Goal: Task Accomplishment & Management: Manage account settings

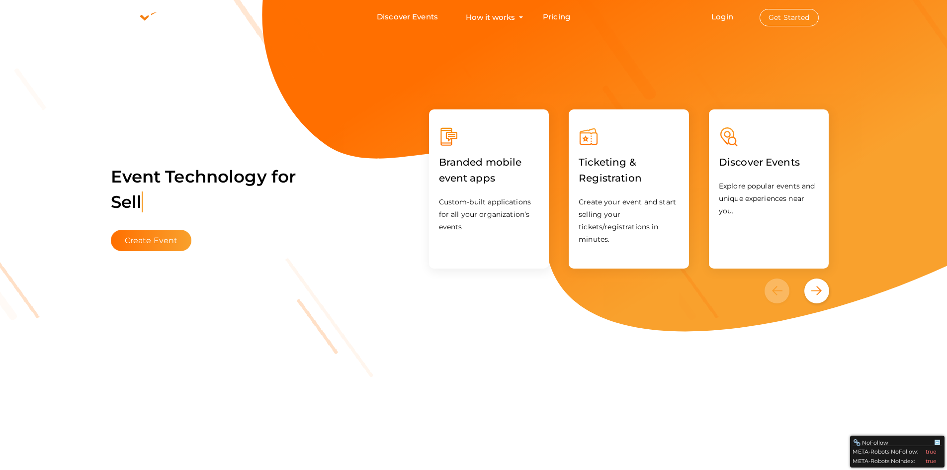
click at [788, 11] on button "Get Started" at bounding box center [788, 17] width 59 height 17
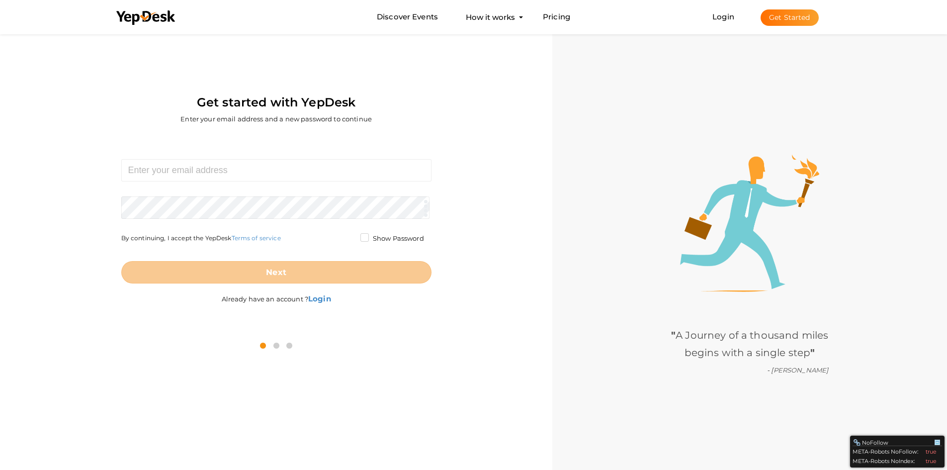
scroll to position [32, 0]
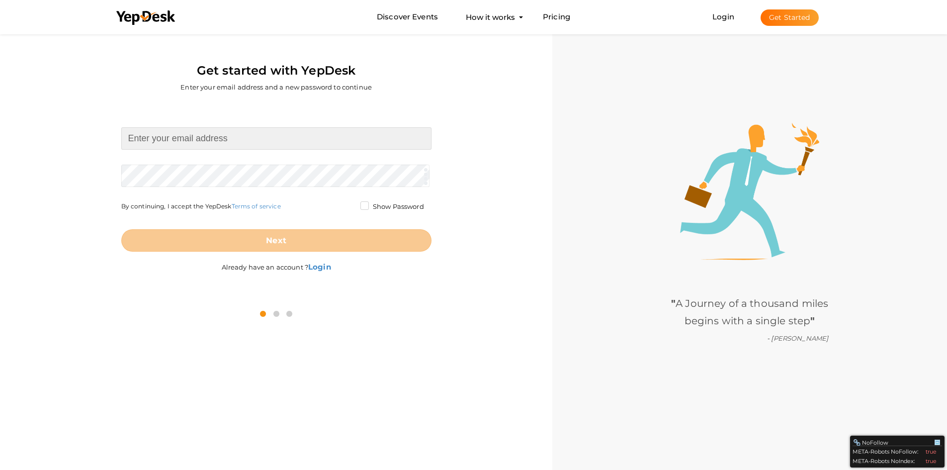
click at [266, 145] on input at bounding box center [276, 138] width 310 height 22
paste input "[EMAIL_ADDRESS][DOMAIN_NAME]"
type input "[EMAIL_ADDRESS][DOMAIN_NAME]"
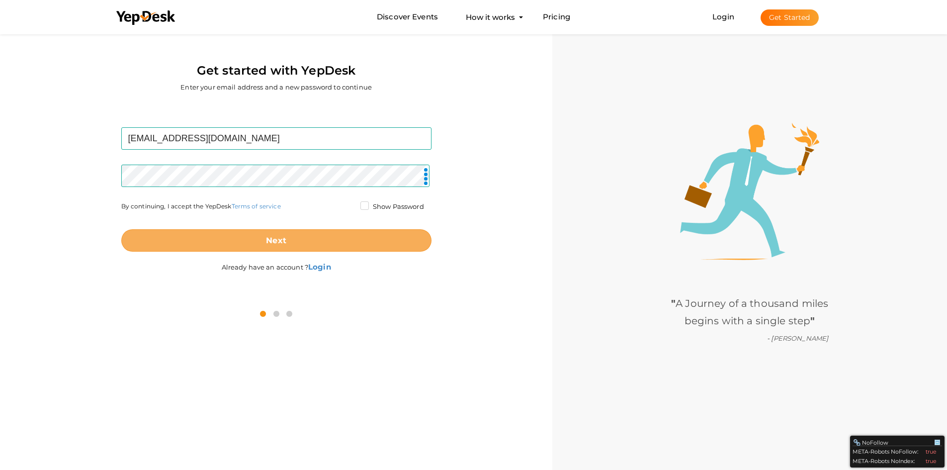
click at [277, 237] on b "Next" at bounding box center [276, 240] width 20 height 9
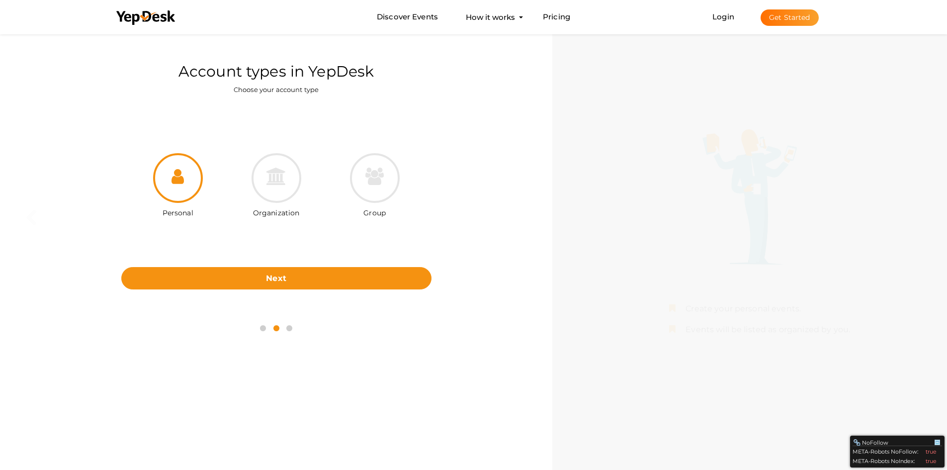
click at [180, 183] on icon at bounding box center [177, 175] width 12 height 17
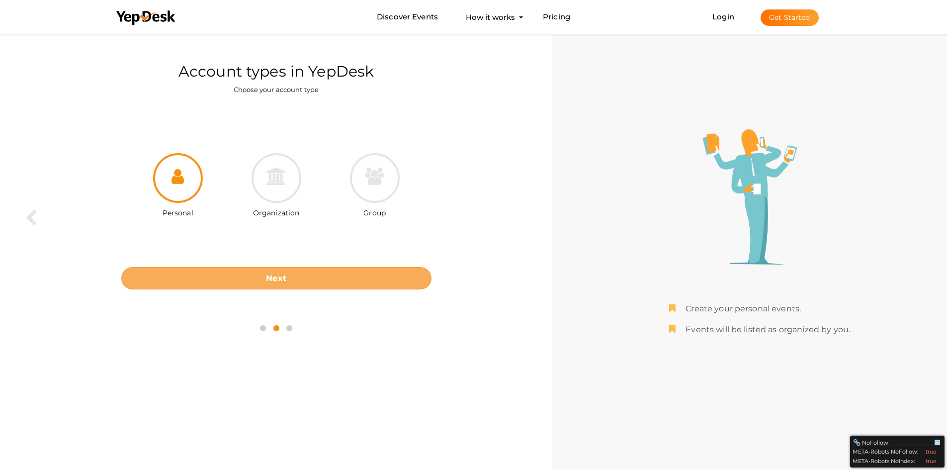
click at [276, 284] on button "Next" at bounding box center [276, 278] width 310 height 22
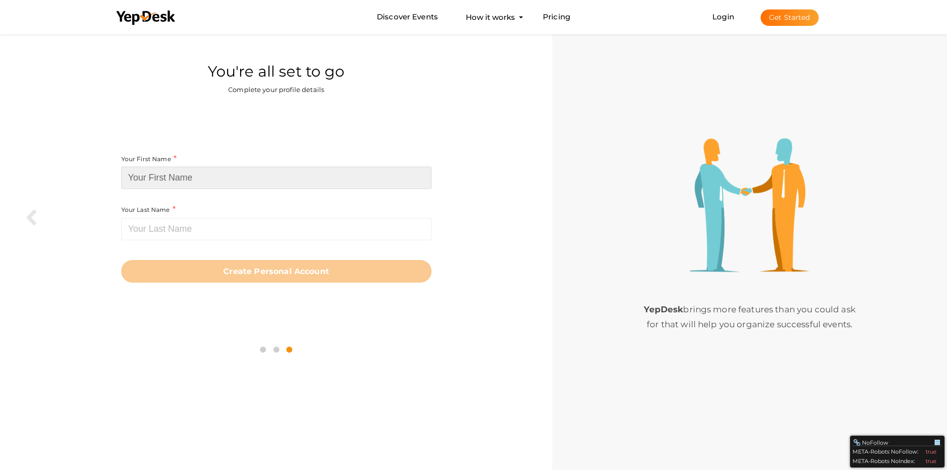
click at [171, 180] on input at bounding box center [276, 177] width 310 height 22
paste input "Legacy Venues & Catering"
type input "Legacy Venues"
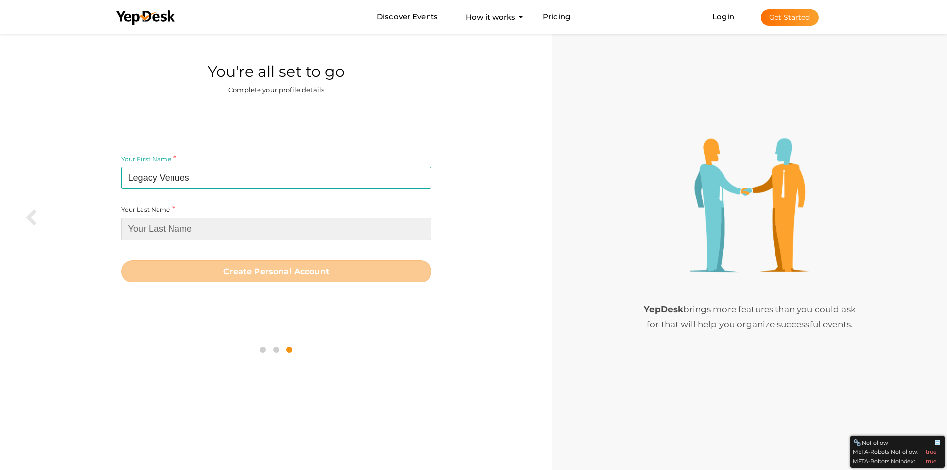
paste input "& Catering"
type input "& Catering"
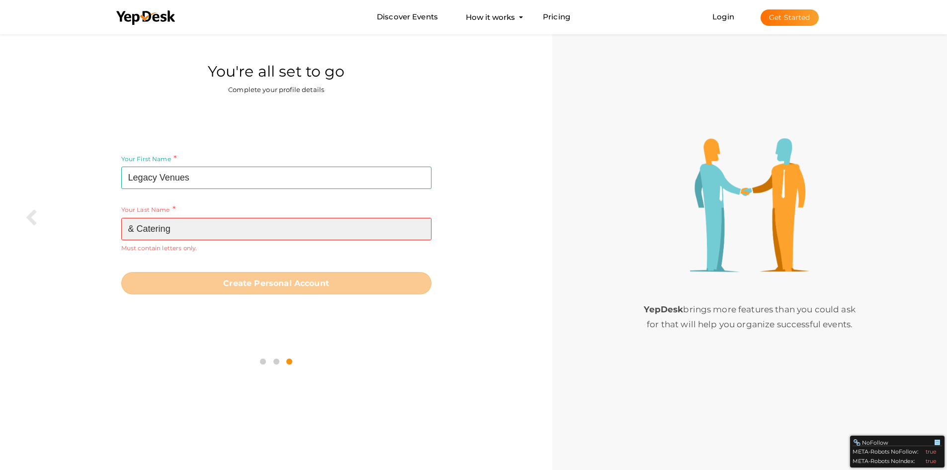
click at [136, 235] on input "& Catering" at bounding box center [276, 229] width 310 height 22
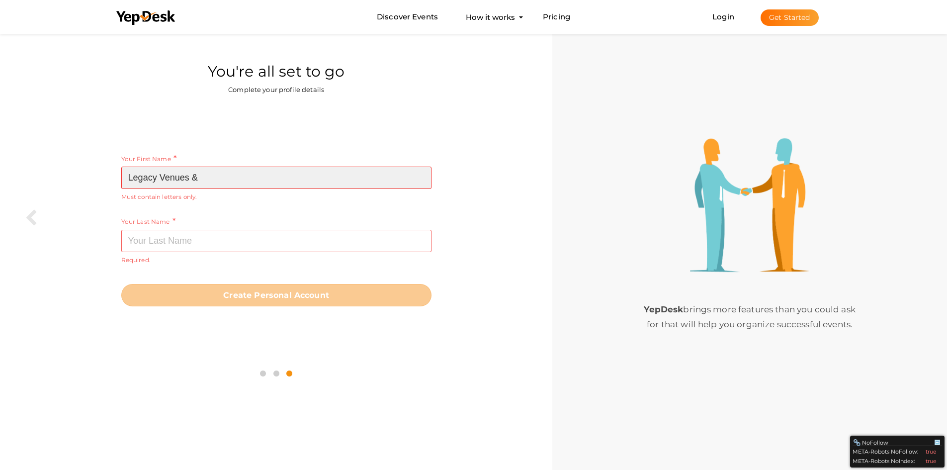
type input "Legacy Venues &"
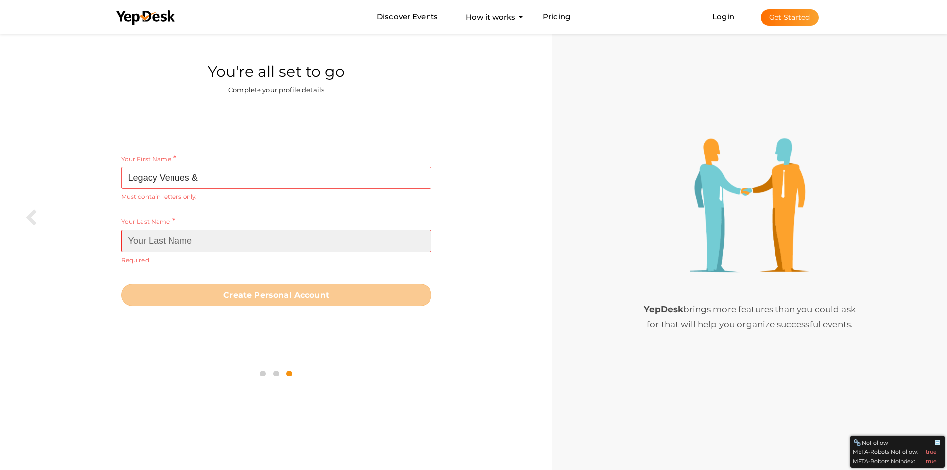
paste input "Catering"
type input "Catering"
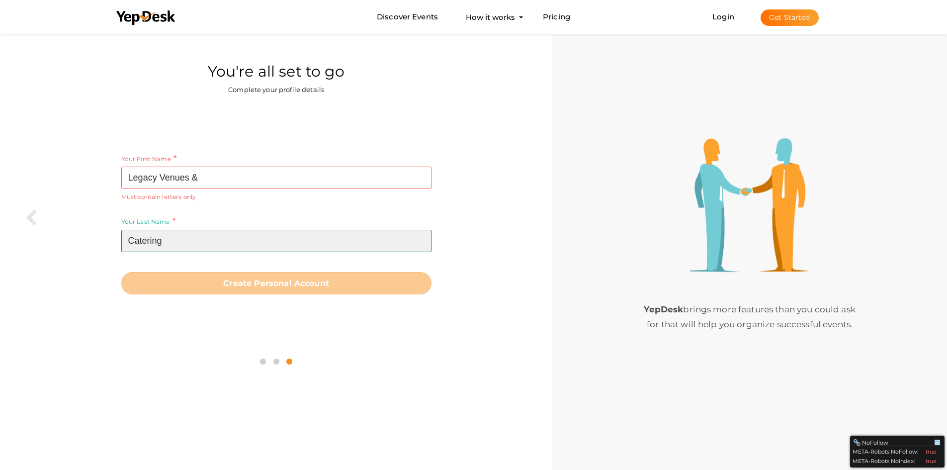
click at [184, 240] on input "Catering" at bounding box center [276, 241] width 310 height 22
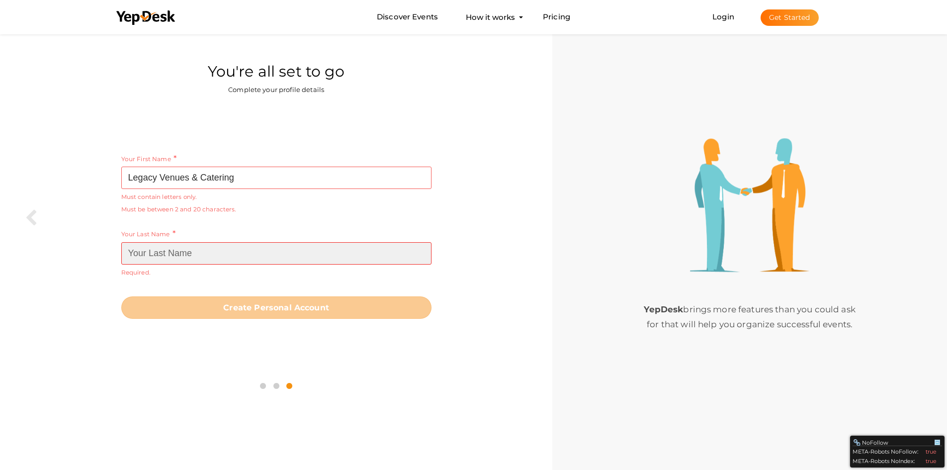
click at [229, 262] on input at bounding box center [276, 253] width 310 height 22
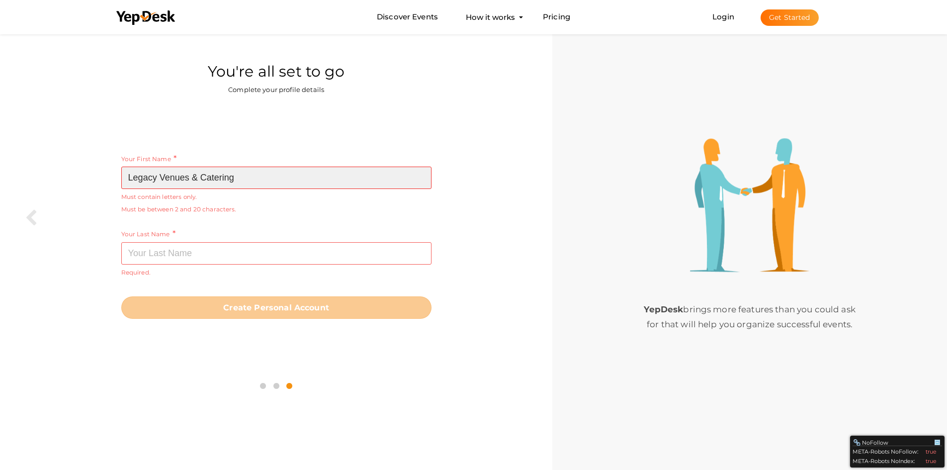
click at [264, 183] on input "Legacy Venues & Catering" at bounding box center [276, 177] width 310 height 22
paste input "legacy"
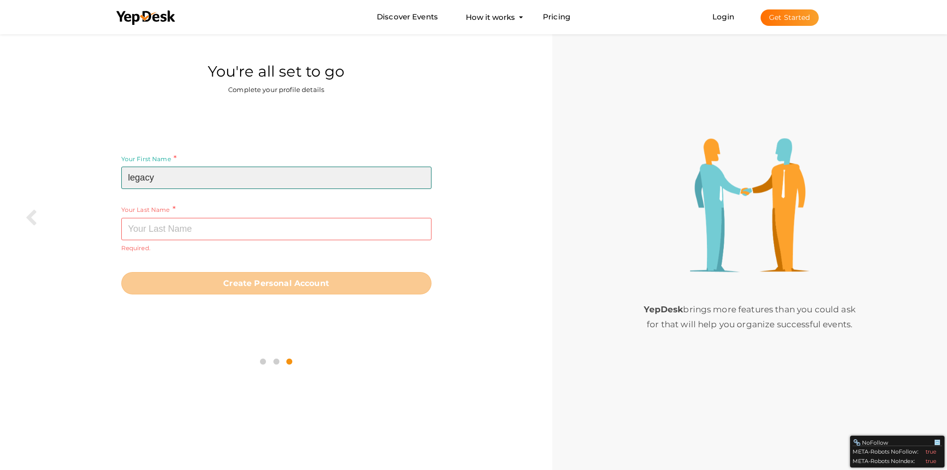
type input "legacy"
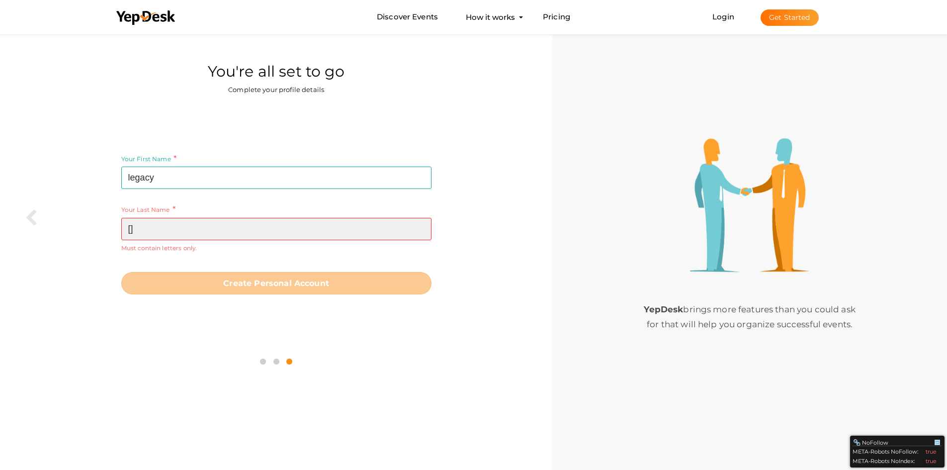
paste input "legacy"
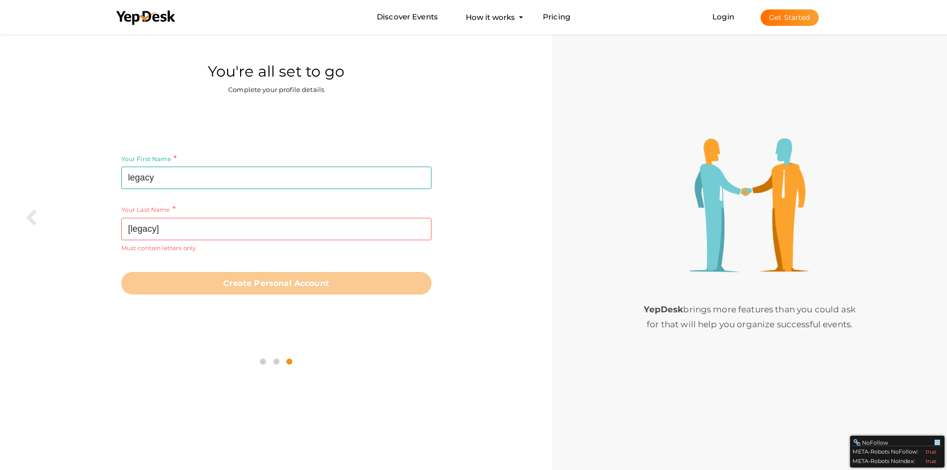
click at [248, 261] on div "Your Last Name [legacy] Required. Must contain letters only. Must be between 1 …" at bounding box center [276, 235] width 310 height 63
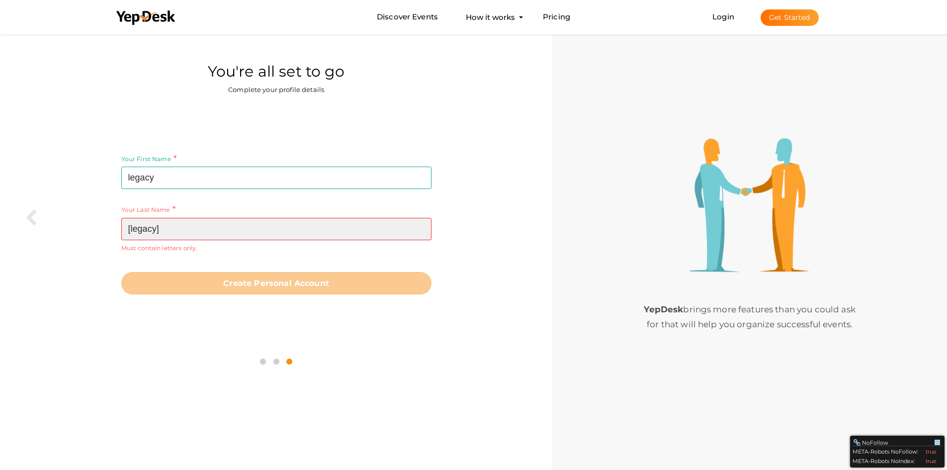
click at [209, 229] on input "[legacy]" at bounding box center [276, 229] width 310 height 22
paste input "legacy"
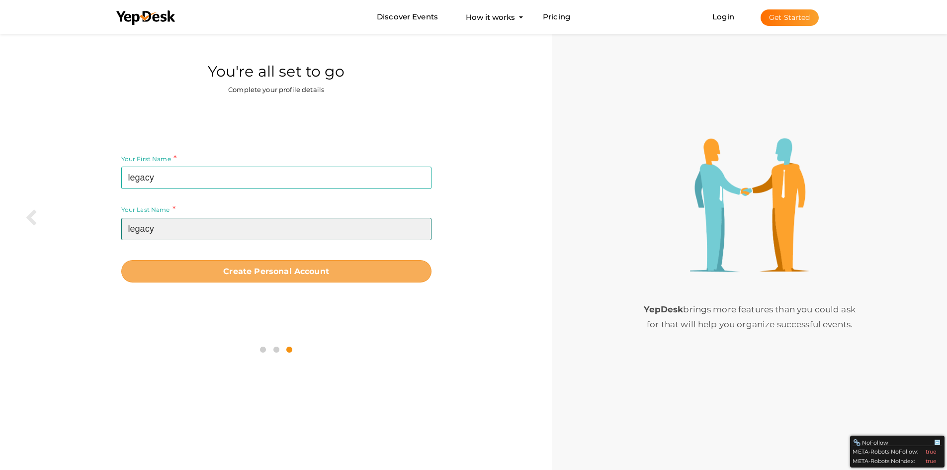
type input "legacy"
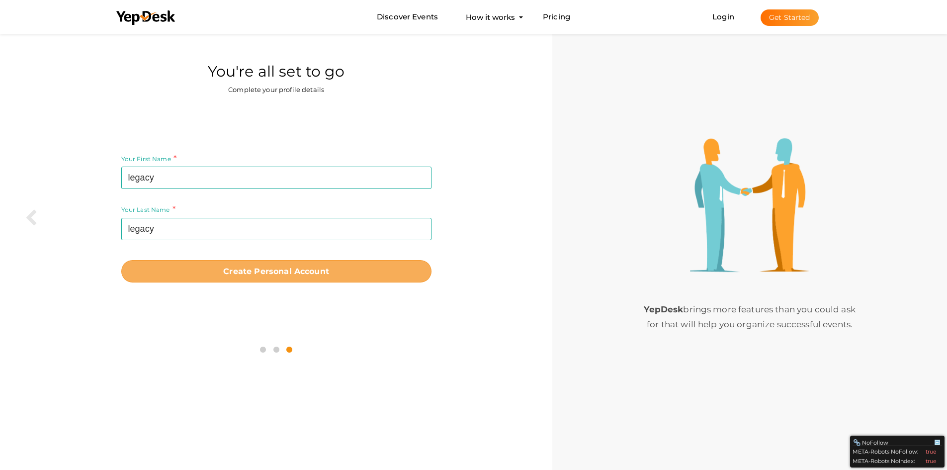
click at [237, 278] on button "Create Personal Account" at bounding box center [276, 271] width 310 height 22
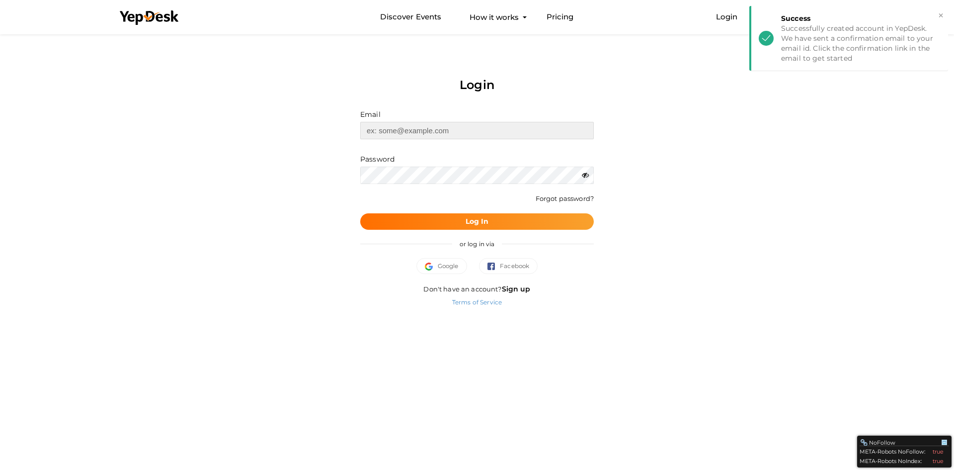
type input "[EMAIL_ADDRESS][DOMAIN_NAME]"
click at [468, 215] on button "Log In" at bounding box center [477, 221] width 234 height 16
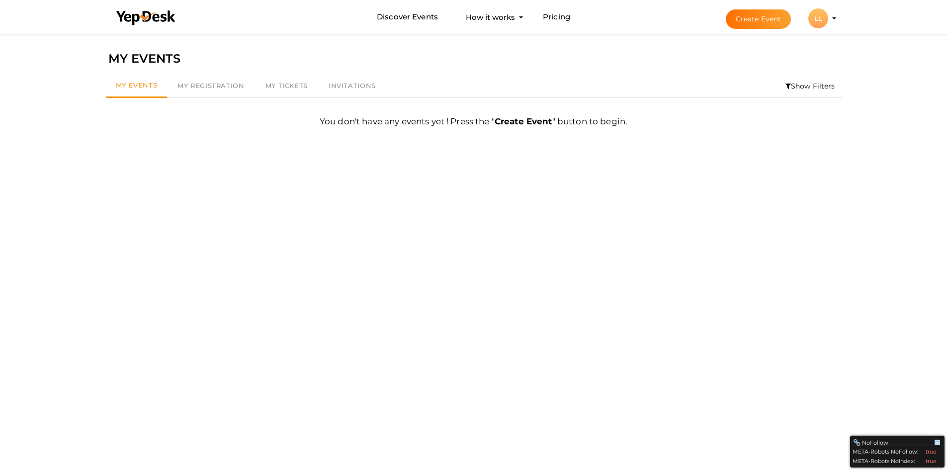
click at [831, 16] on li "Create Event LL LL legacy legacy [EMAIL_ADDRESS][DOMAIN_NAME] Personal Profile …" at bounding box center [772, 18] width 133 height 36
click at [828, 18] on profile-pic "LL" at bounding box center [818, 18] width 20 height 7
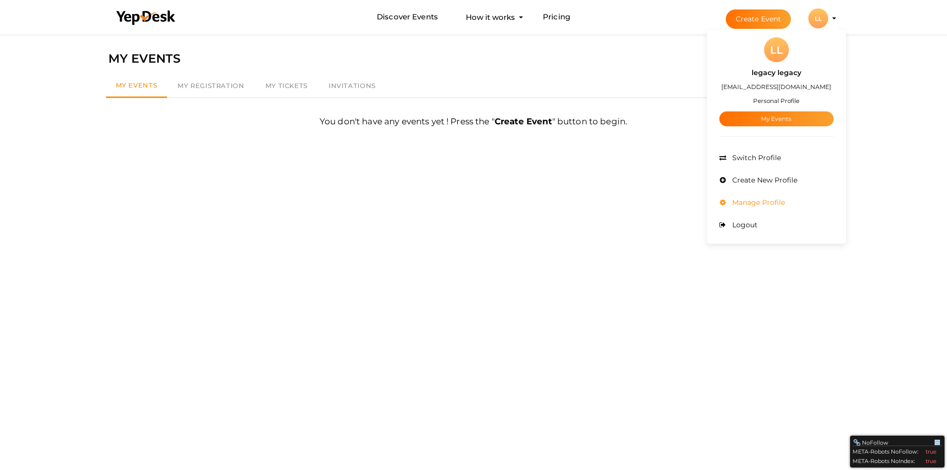
click at [751, 209] on li "Manage Profile" at bounding box center [776, 202] width 114 height 22
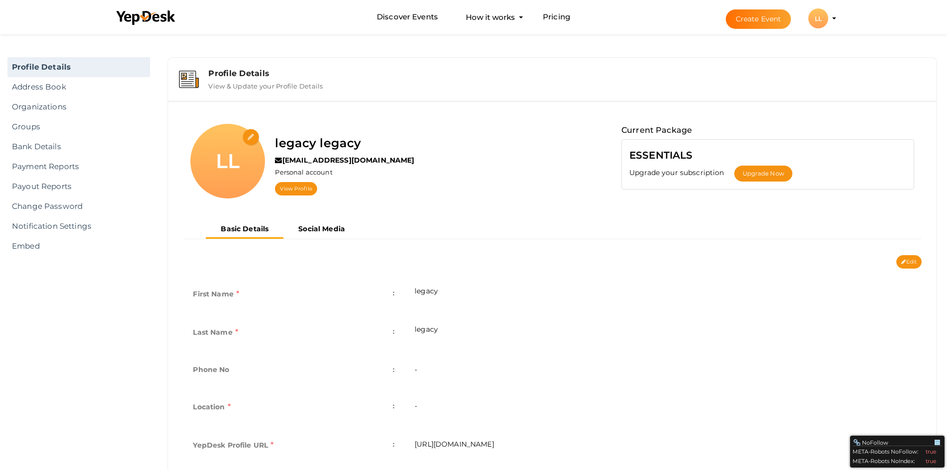
click at [250, 139] on input "file" at bounding box center [251, 137] width 17 height 17
type input "C:\fakepath\dfherherhsgsegg.jpg"
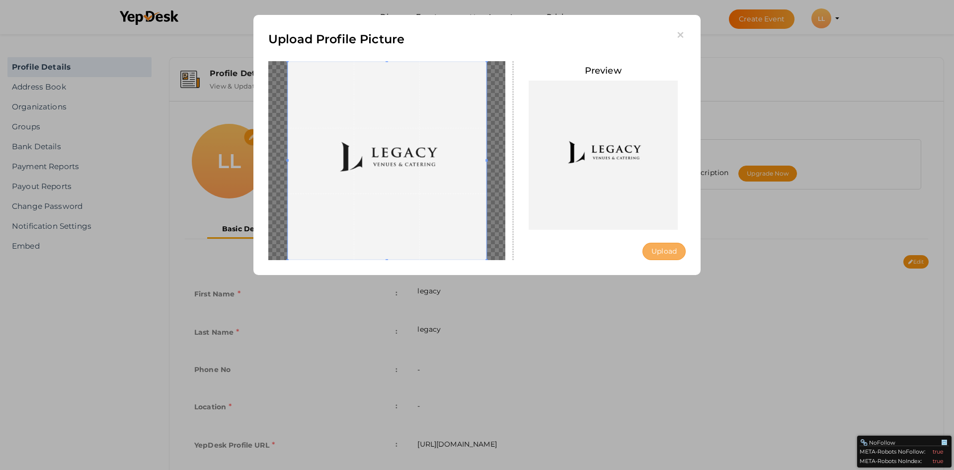
click at [673, 253] on button "Upload" at bounding box center [664, 251] width 43 height 17
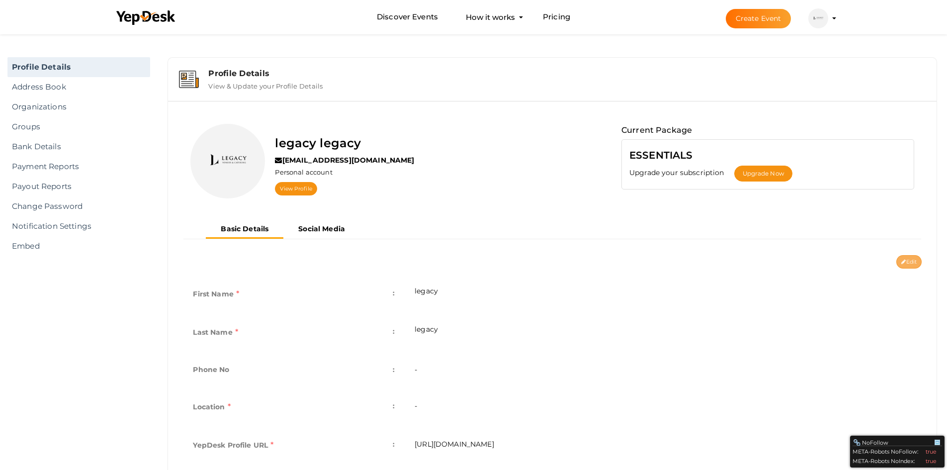
click at [911, 258] on button "Edit" at bounding box center [908, 261] width 25 height 13
type input "legacy"
type input "legacy-legacy"
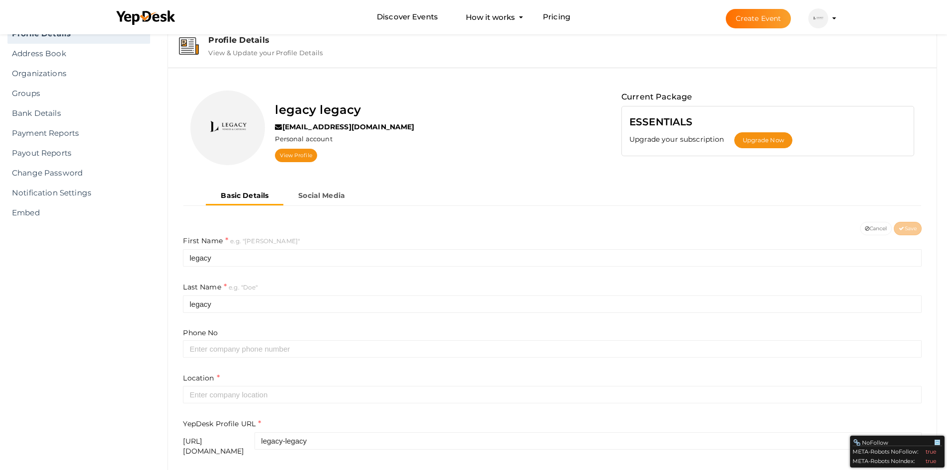
scroll to position [50, 0]
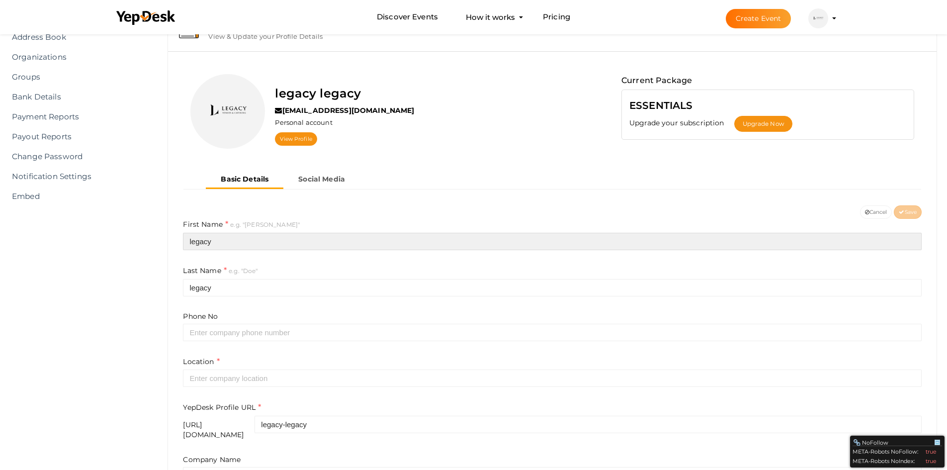
click at [259, 243] on input "legacy" at bounding box center [552, 241] width 738 height 17
paste input "Legacy Venues & Catering"
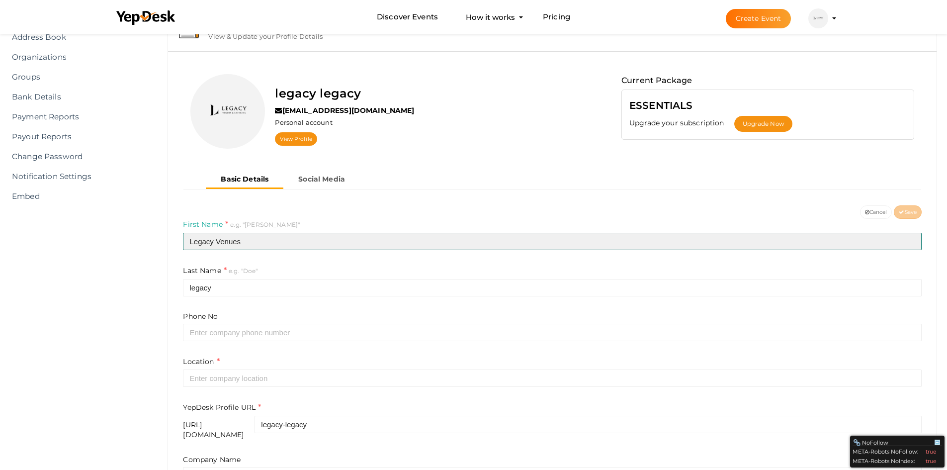
type input "Legacy Venues"
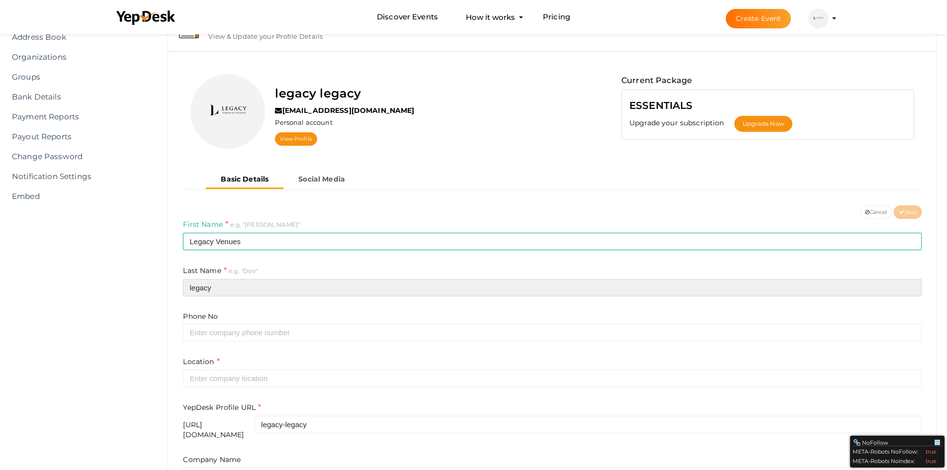
paste input "& Catering"
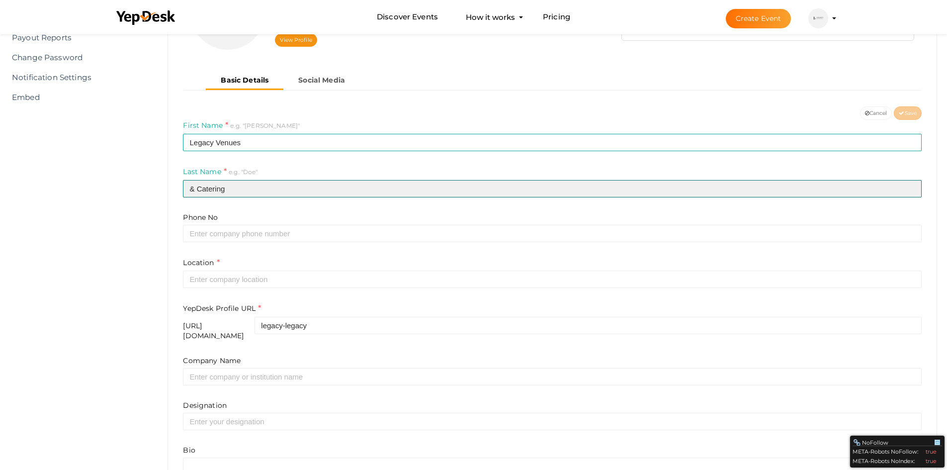
scroll to position [149, 0]
type input "& Catering"
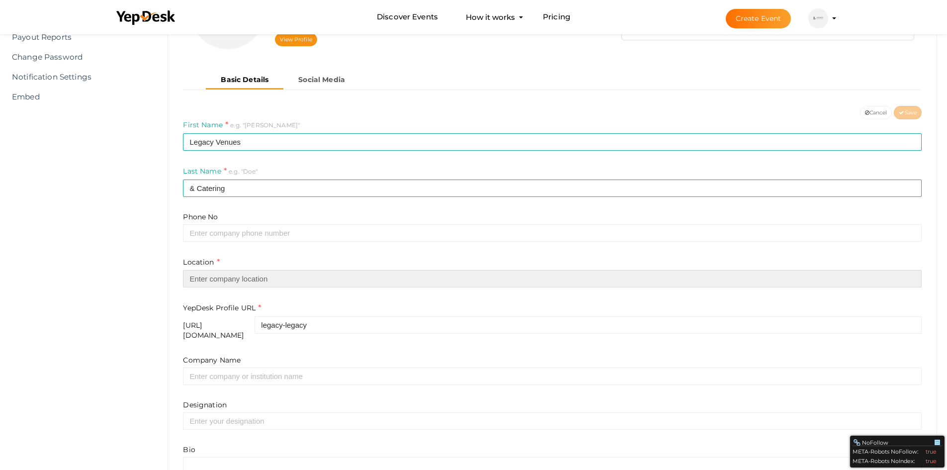
paste input "[GEOGRAPHIC_DATA]"
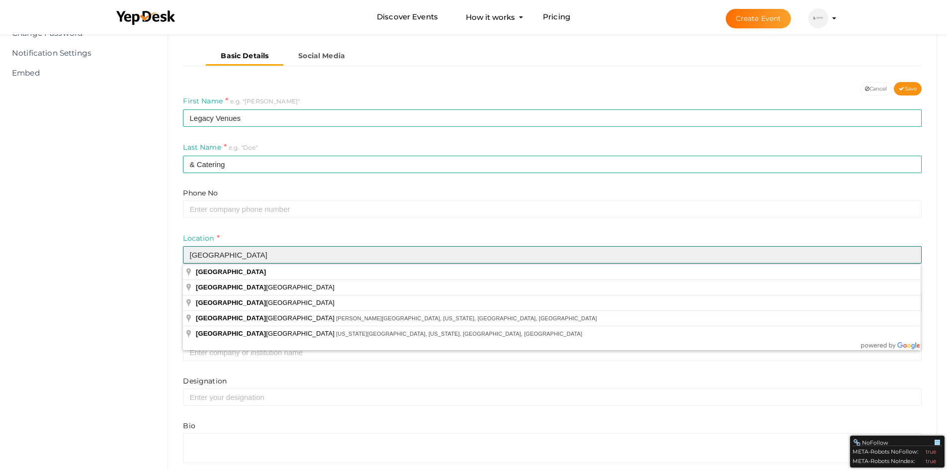
scroll to position [216, 0]
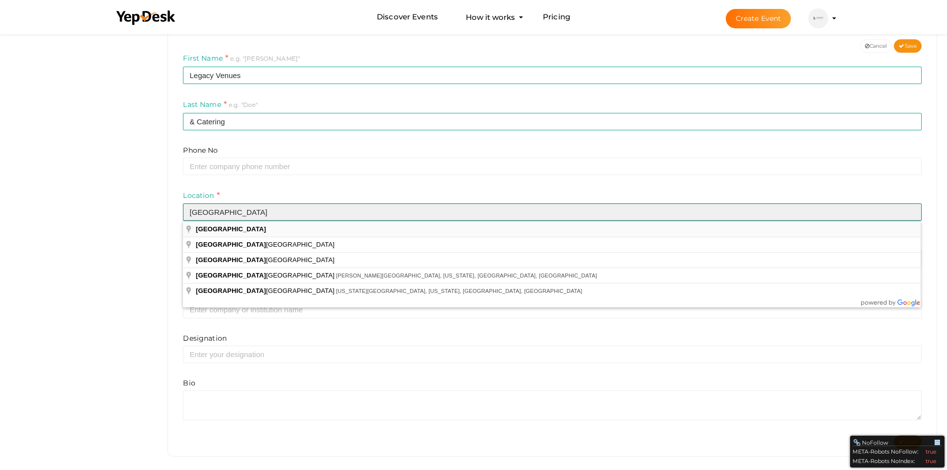
type input "[GEOGRAPHIC_DATA]"
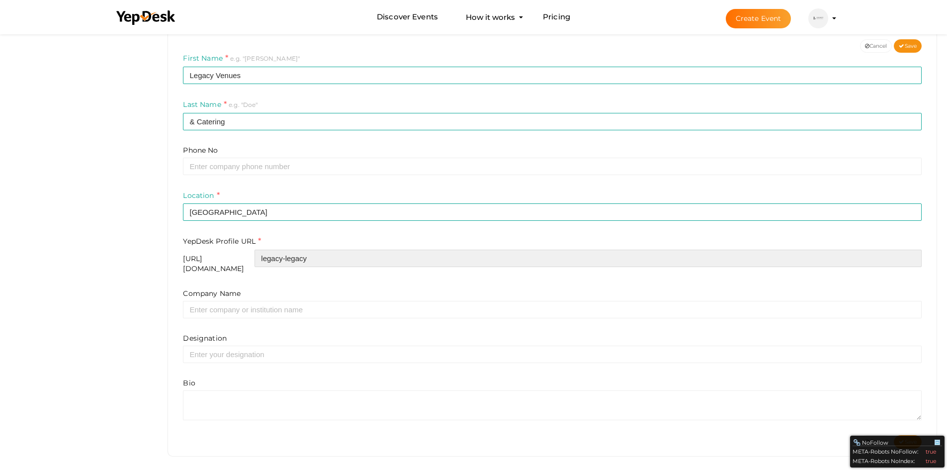
click at [375, 257] on input "legacy-legacy" at bounding box center [587, 257] width 667 height 17
paste input "text"
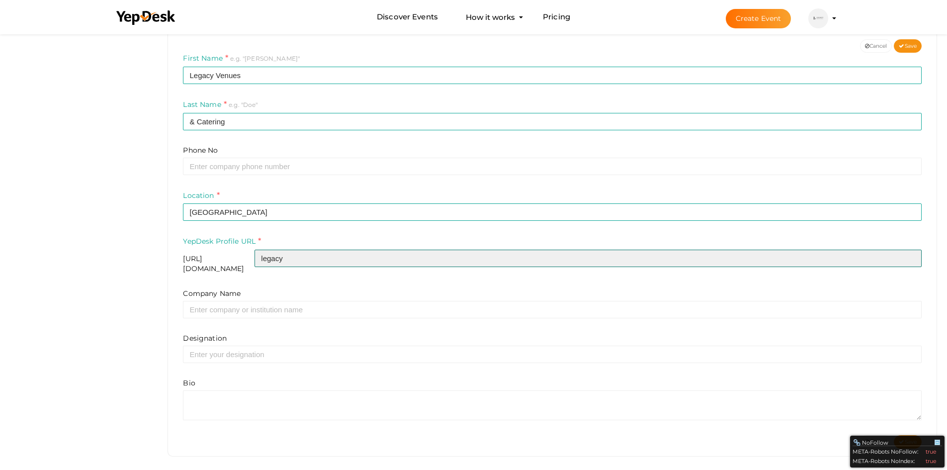
type input "legacy"
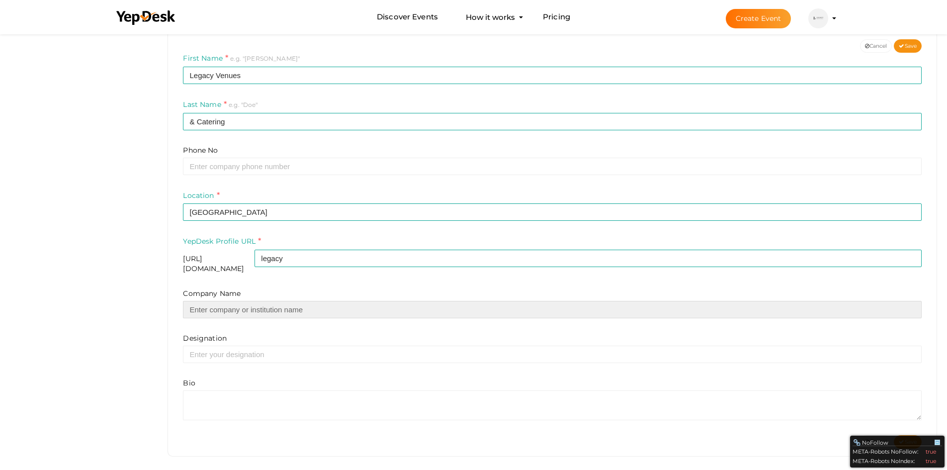
click at [282, 306] on input "text" at bounding box center [552, 309] width 738 height 17
paste input "Legacy Venues & Catering"
type input "Legacy Venues & Catering"
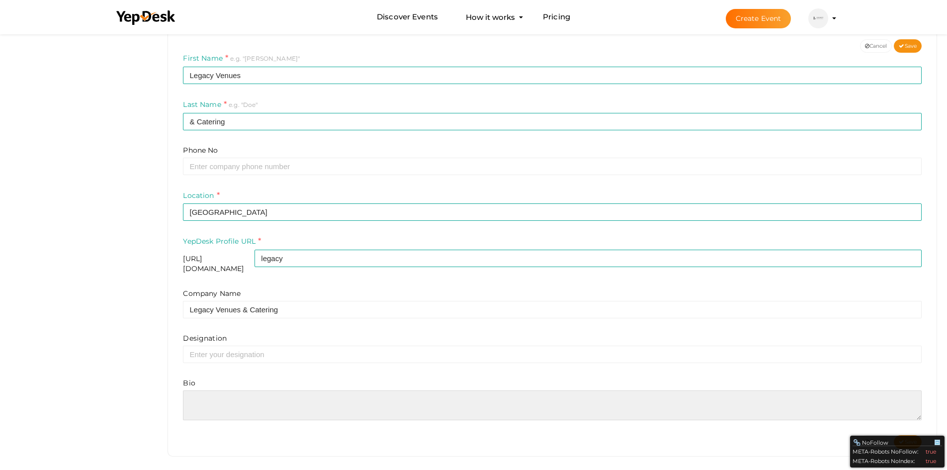
paste textarea "Enjoy events that will never be forgotten in Glendale, Los Angeles' top venue. …"
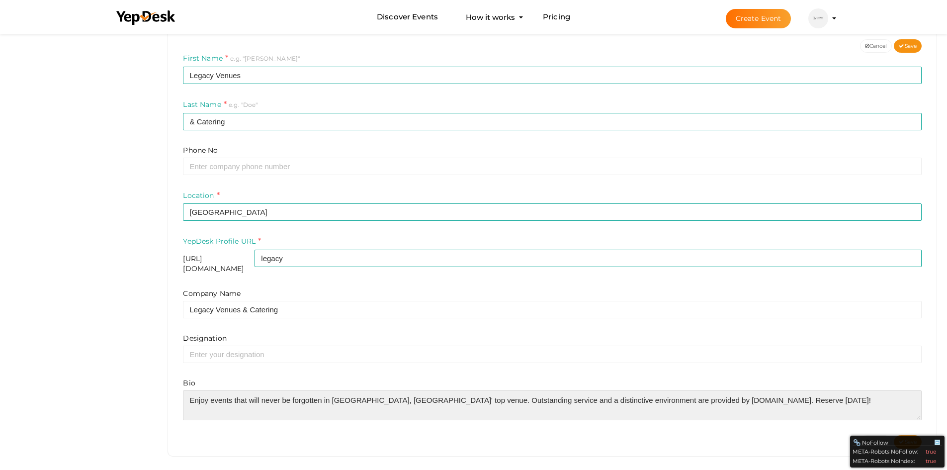
scroll to position [5, 0]
paste textarea "https://legacy.la/"
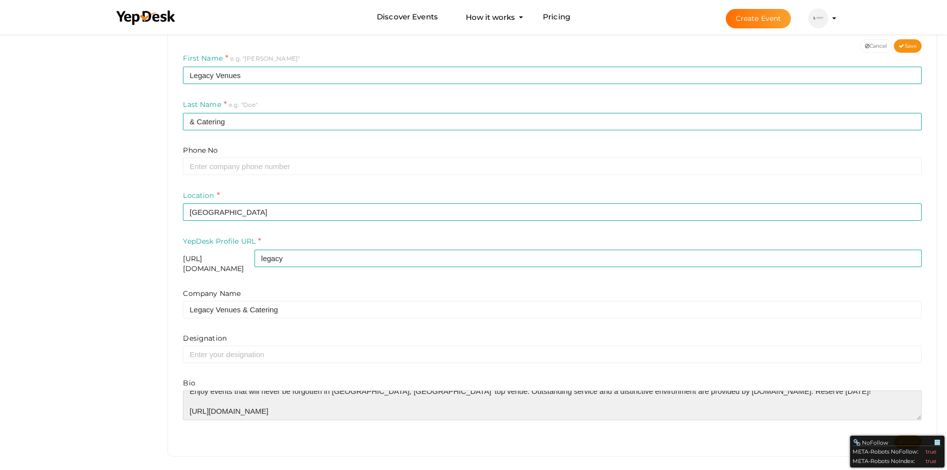
scroll to position [10, 0]
type textarea "Enjoy events that will never be forgotten in Glendale, Los Angeles' top venue. …"
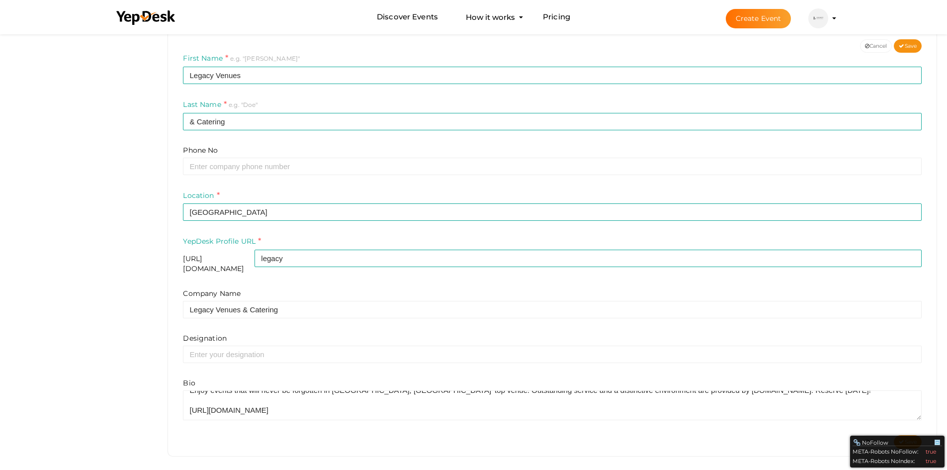
click at [759, 442] on div "Cancel Save" at bounding box center [551, 441] width 753 height 13
click at [905, 438] on span "Save" at bounding box center [908, 441] width 18 height 6
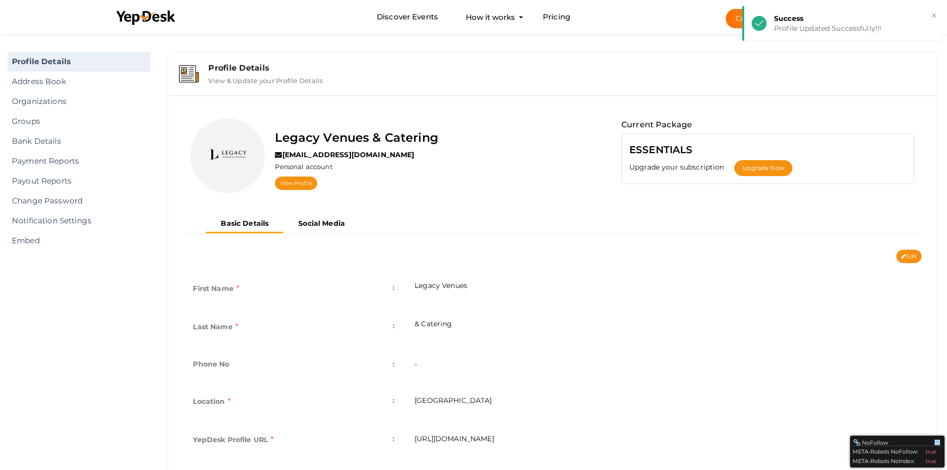
scroll to position [5, 0]
click at [292, 182] on link "View Profile" at bounding box center [296, 183] width 42 height 13
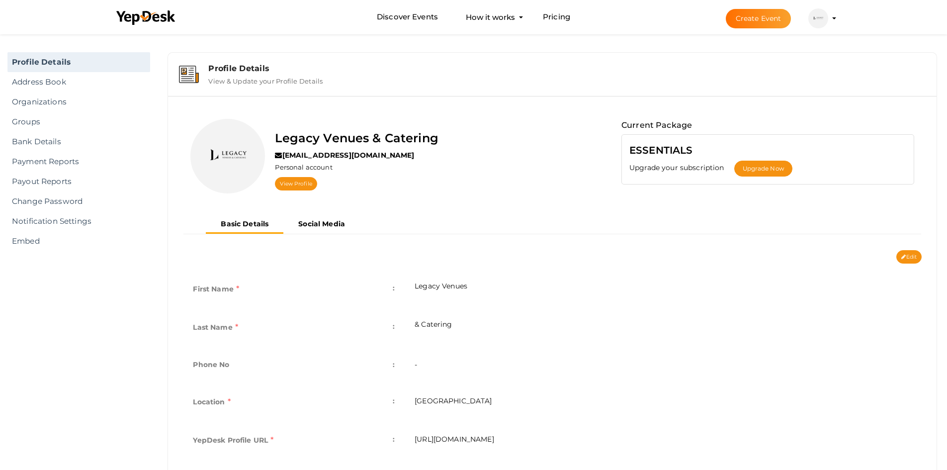
scroll to position [0, 0]
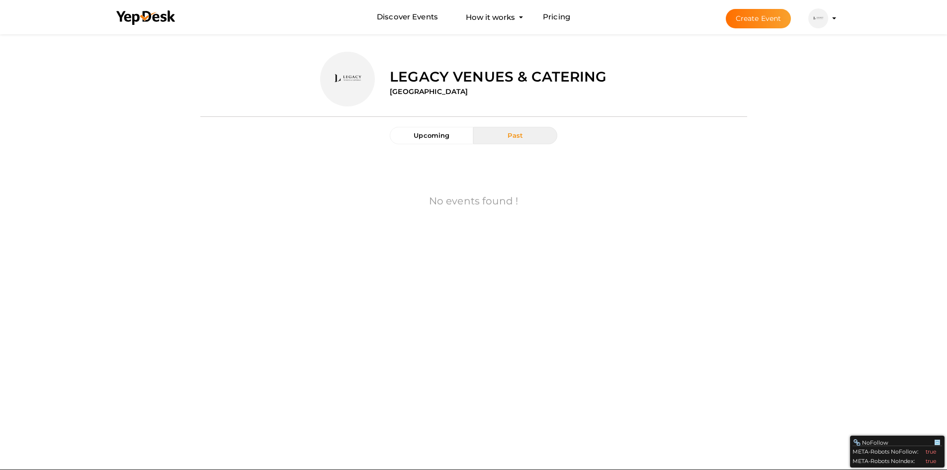
click at [833, 20] on li "Create Event Legacy Venues & Catering [EMAIL_ADDRESS][DOMAIN_NAME] Personal Pro…" at bounding box center [772, 18] width 133 height 36
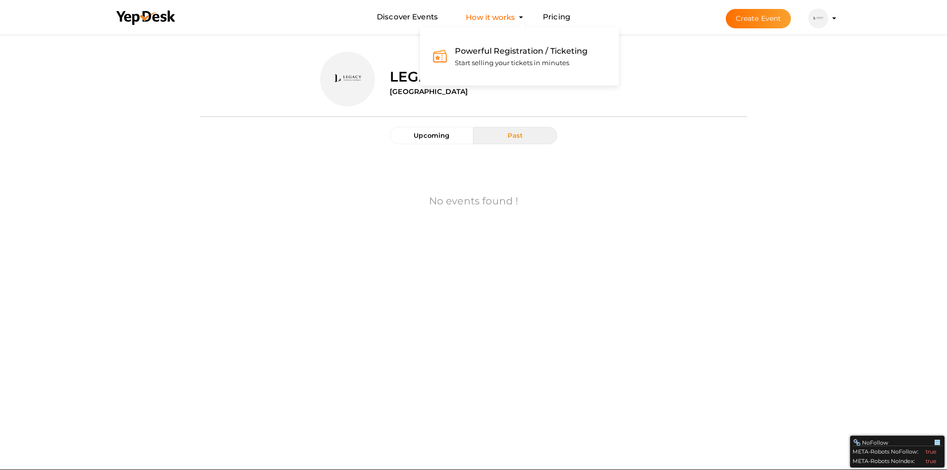
click at [486, 24] on button "How it works Powerful Registration / Ticketing Start selling your tickets in mi…" at bounding box center [490, 17] width 55 height 18
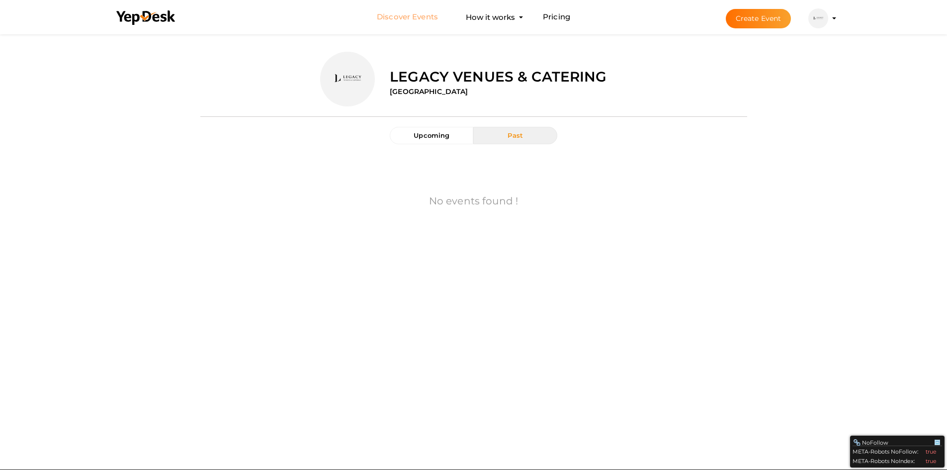
click at [419, 17] on link "Discover Events" at bounding box center [407, 17] width 61 height 18
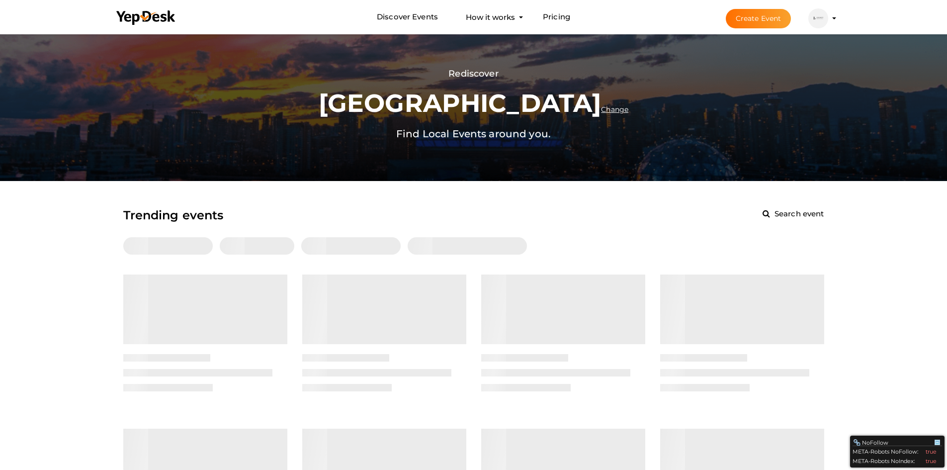
click at [835, 19] on li "Create Event Legacy Venues & Catering legacy12497@gmail.com Personal Profile My…" at bounding box center [772, 18] width 133 height 36
click at [828, 19] on profile-pic at bounding box center [818, 17] width 20 height 7
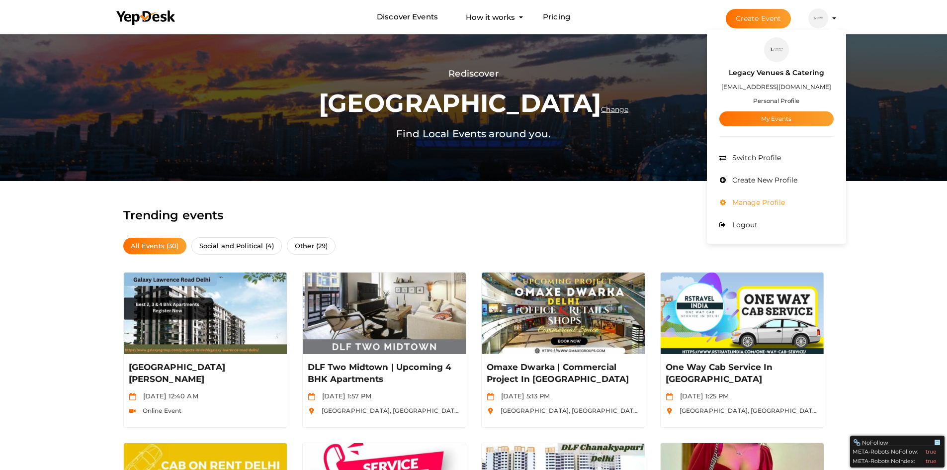
click at [756, 207] on li "Manage Profile" at bounding box center [776, 202] width 114 height 22
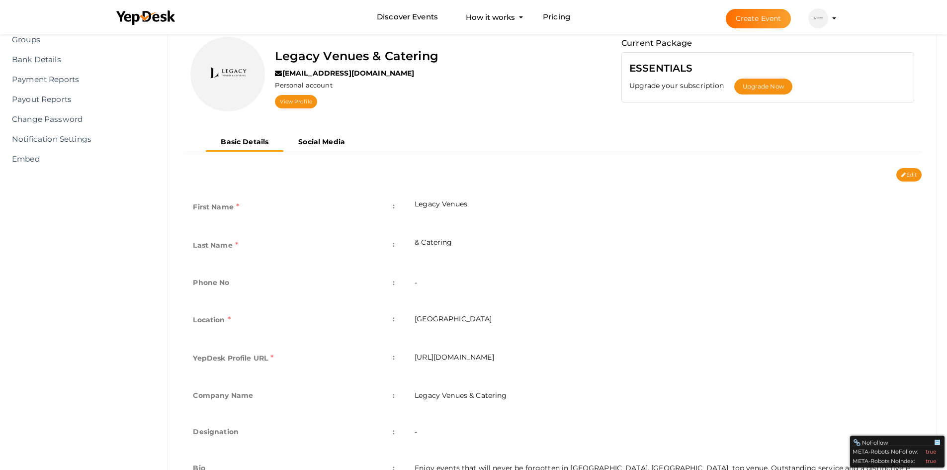
scroll to position [149, 0]
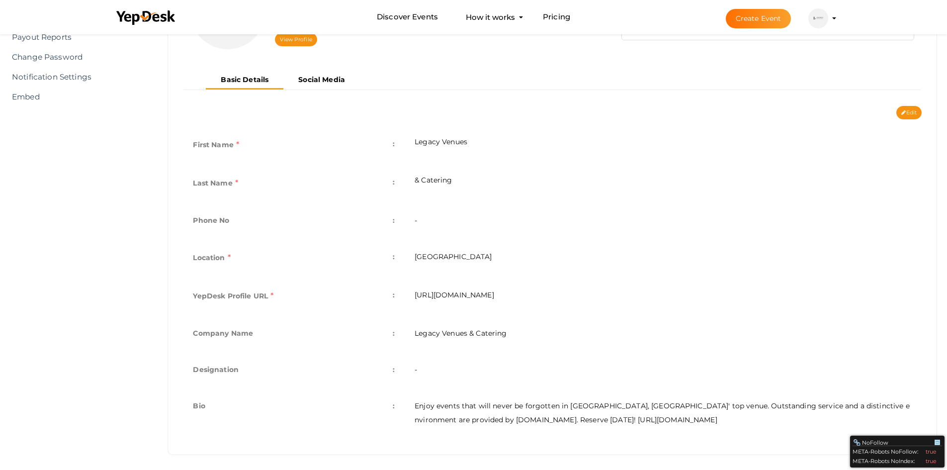
drag, startPoint x: 328, startPoint y: 80, endPoint x: 328, endPoint y: 87, distance: 7.5
click at [328, 80] on b "Social Media" at bounding box center [321, 79] width 47 height 9
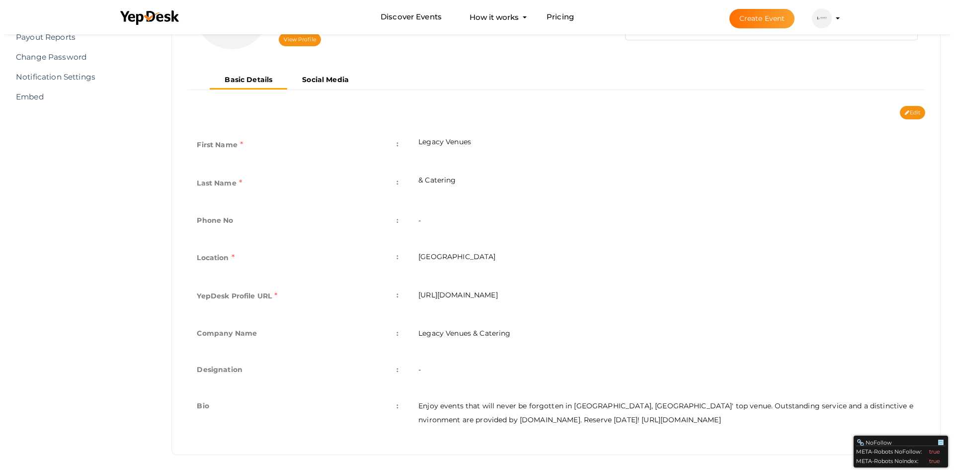
scroll to position [0, 0]
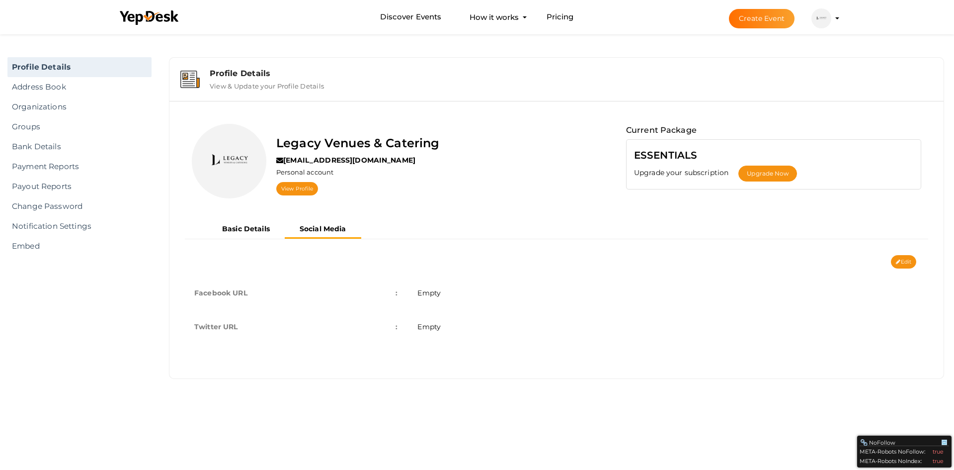
click at [831, 18] on profile-pic at bounding box center [822, 17] width 20 height 7
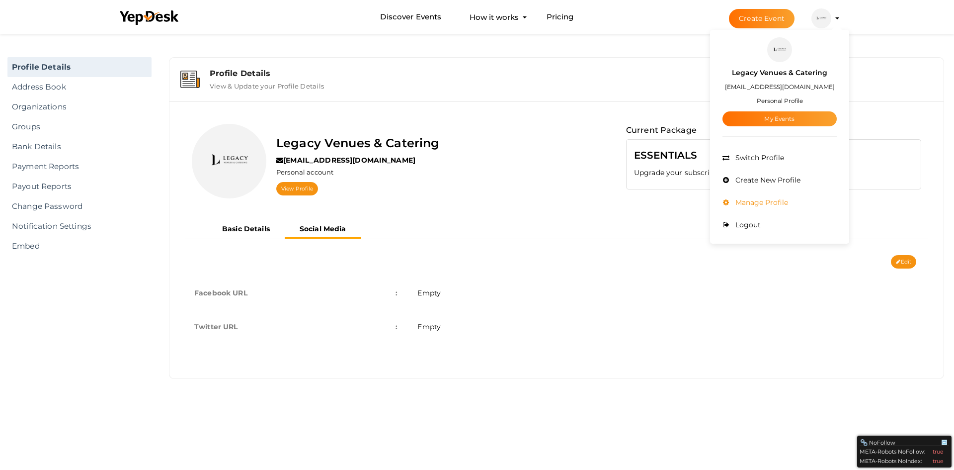
click at [765, 206] on span "Manage Profile" at bounding box center [760, 202] width 55 height 9
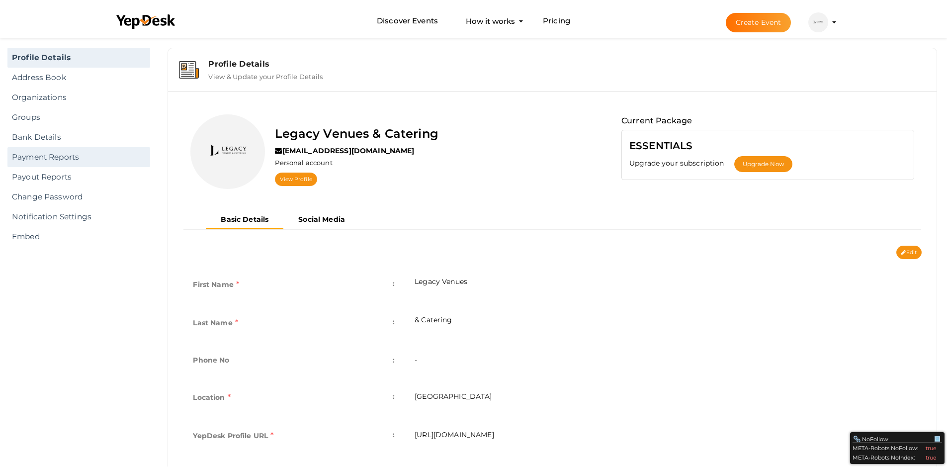
scroll to position [5, 0]
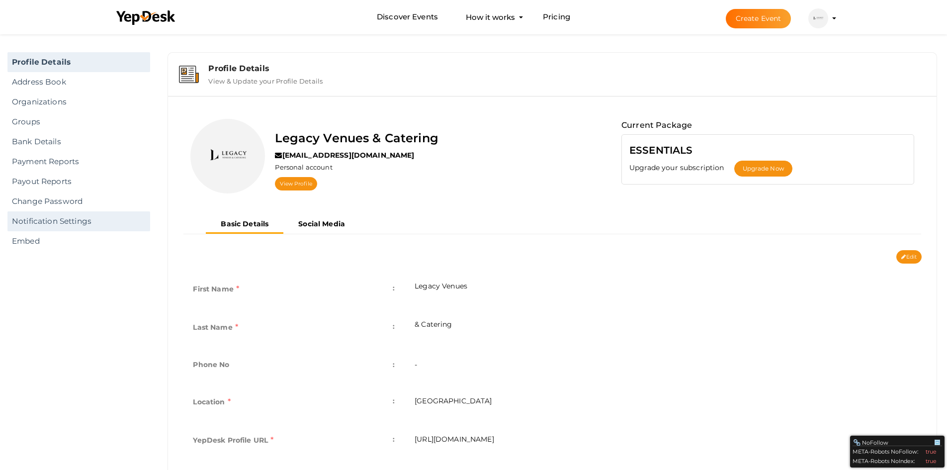
click at [29, 224] on link "Notification Settings" at bounding box center [78, 221] width 143 height 20
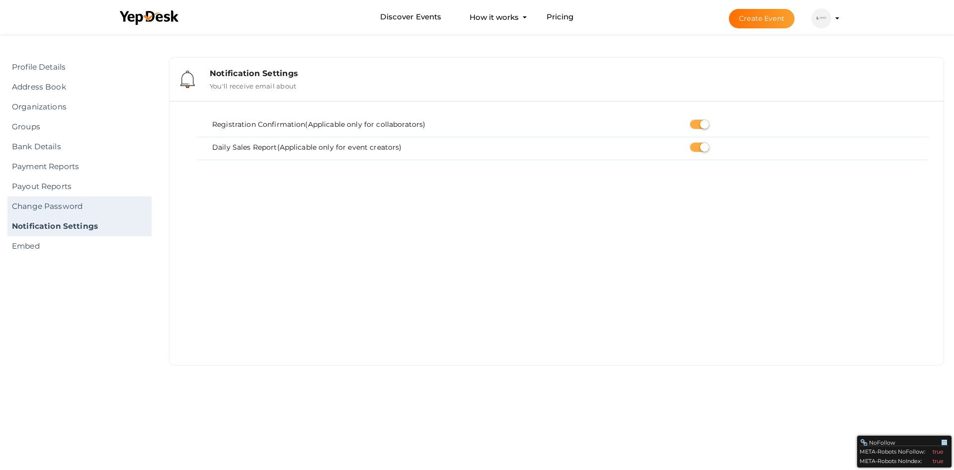
click at [72, 203] on link "Change Password" at bounding box center [79, 206] width 144 height 20
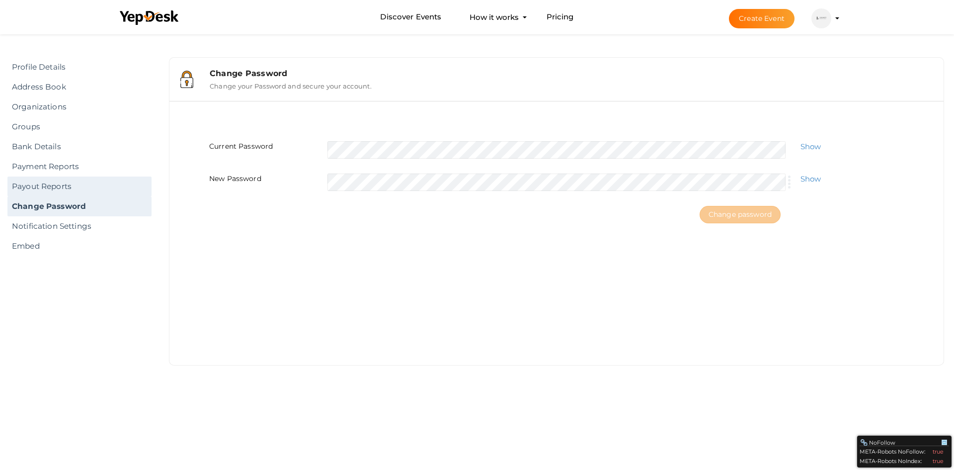
click at [46, 183] on link "Payout Reports" at bounding box center [79, 186] width 144 height 20
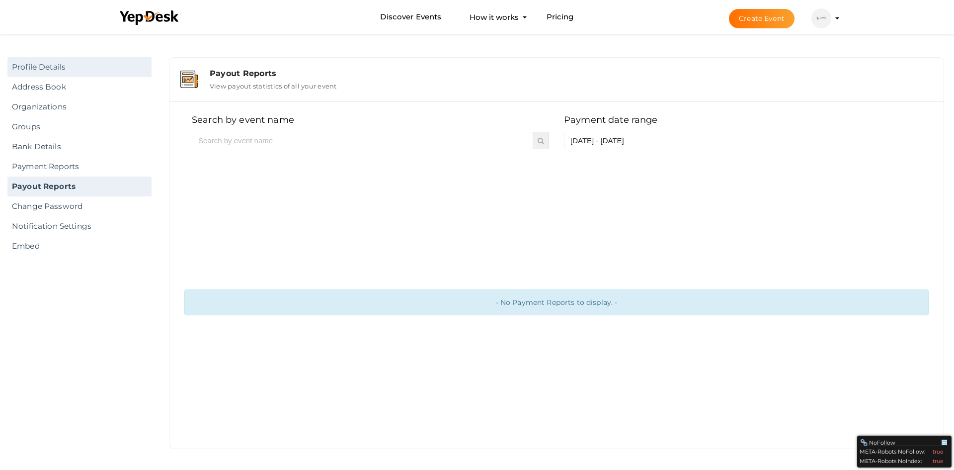
click at [40, 68] on link "Profile Details" at bounding box center [79, 67] width 144 height 20
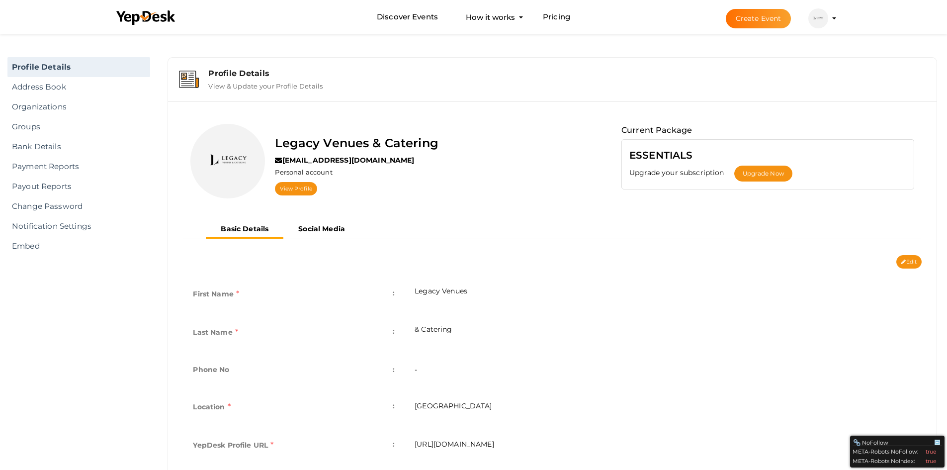
click at [271, 88] on label "View & Update your Profile Details" at bounding box center [265, 84] width 114 height 12
click at [906, 263] on button "Edit" at bounding box center [908, 261] width 25 height 13
type input "Legacy Venues"
type input "& Catering"
type input "[GEOGRAPHIC_DATA]"
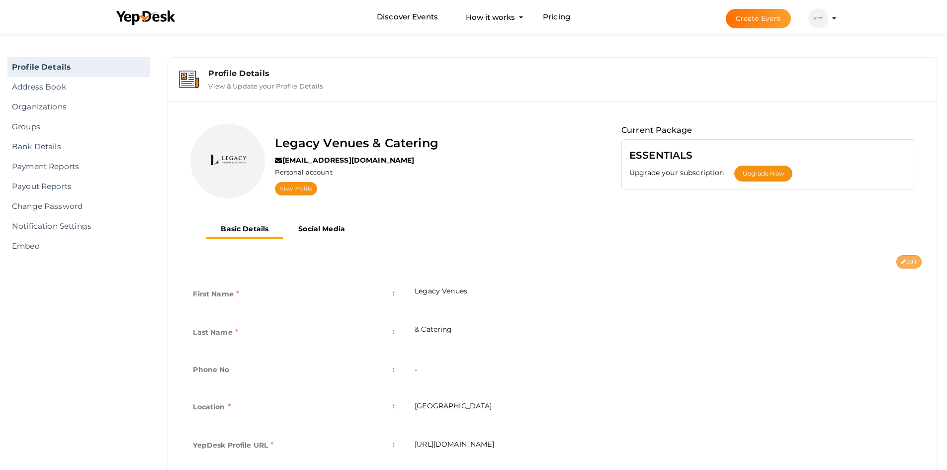
type input "legacy"
type input "Legacy Venues & Catering"
type textarea "Enjoy events that will never be forgotten in [GEOGRAPHIC_DATA], [GEOGRAPHIC_DAT…"
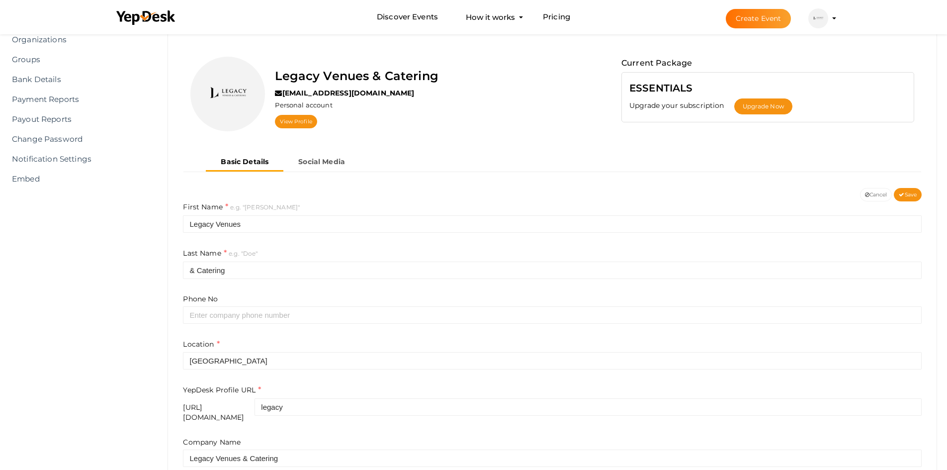
scroll to position [50, 0]
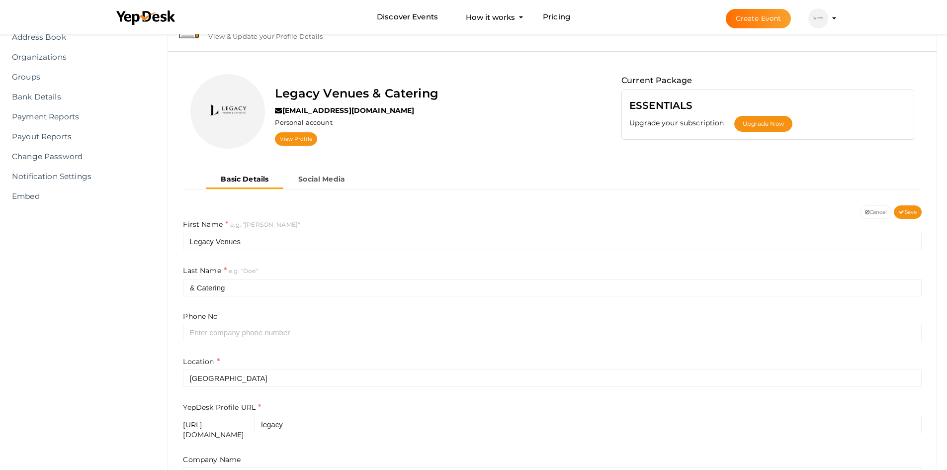
click at [322, 124] on label "Personal account" at bounding box center [303, 122] width 57 height 9
click at [828, 19] on profile-pic at bounding box center [818, 17] width 20 height 7
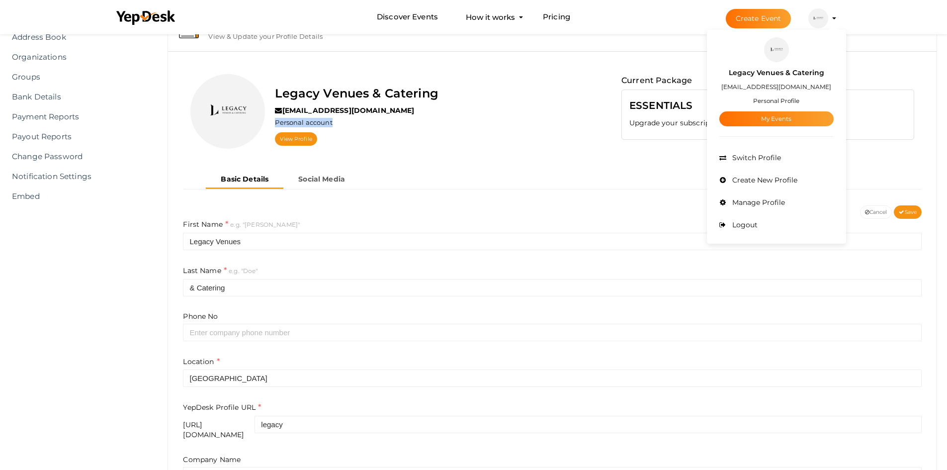
click at [542, 40] on div "Profile Details View & Update your Profile Details" at bounding box center [563, 29] width 725 height 21
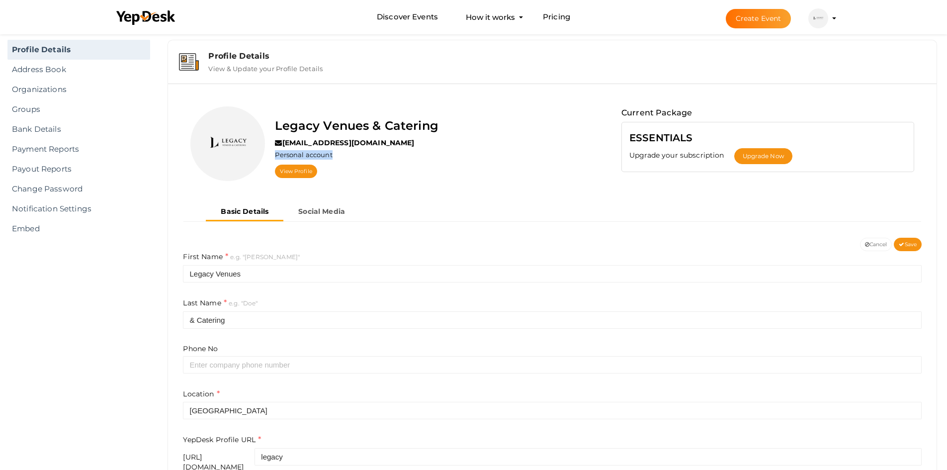
scroll to position [0, 0]
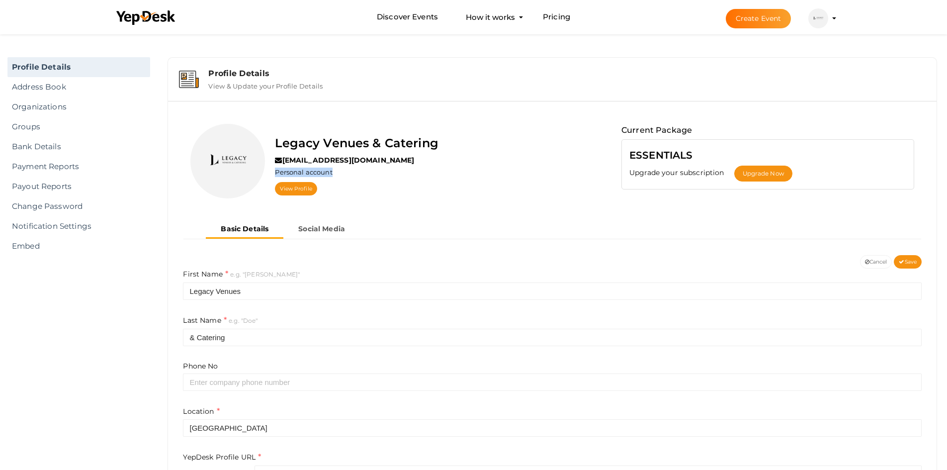
click at [225, 88] on label "View & Update your Profile Details" at bounding box center [265, 84] width 114 height 12
click at [259, 85] on label "View & Update your Profile Details" at bounding box center [265, 84] width 114 height 12
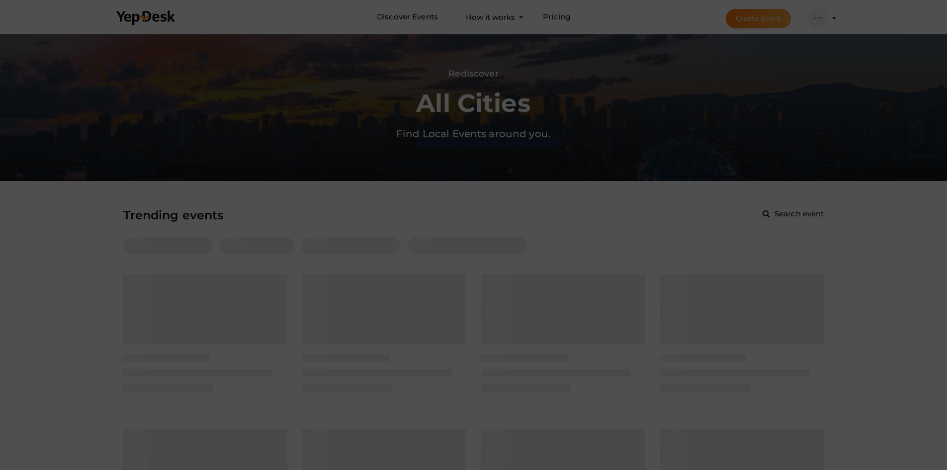
click at [700, 72] on div at bounding box center [473, 235] width 947 height 470
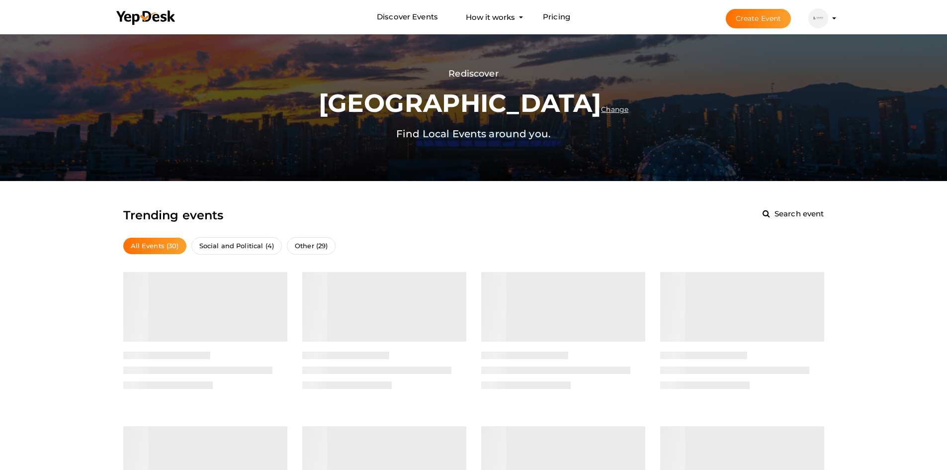
click at [828, 17] on profile-pic at bounding box center [818, 17] width 20 height 7
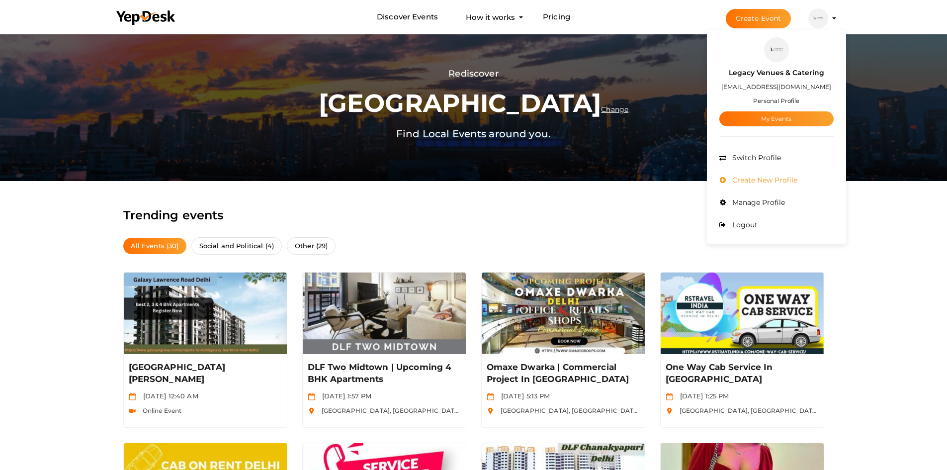
click at [753, 176] on span "Create New Profile" at bounding box center [764, 179] width 68 height 9
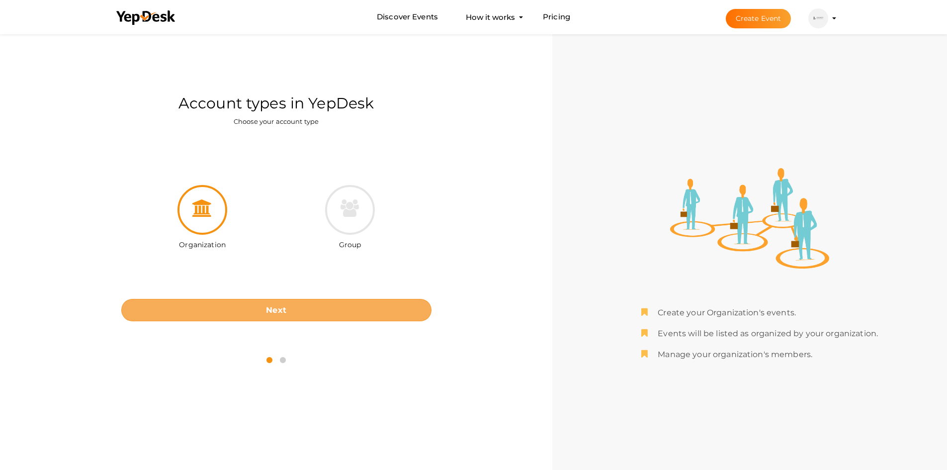
click at [352, 309] on button "Next" at bounding box center [276, 310] width 310 height 22
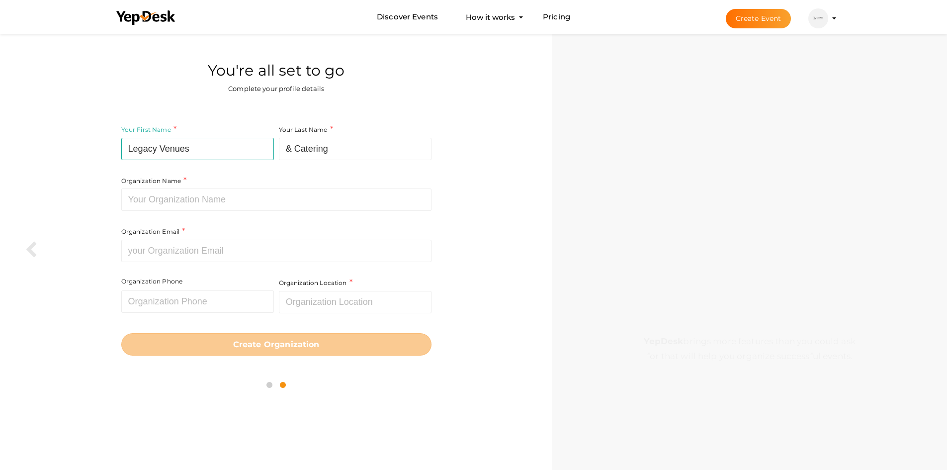
click at [772, 21] on button "Create Event" at bounding box center [759, 18] width 66 height 19
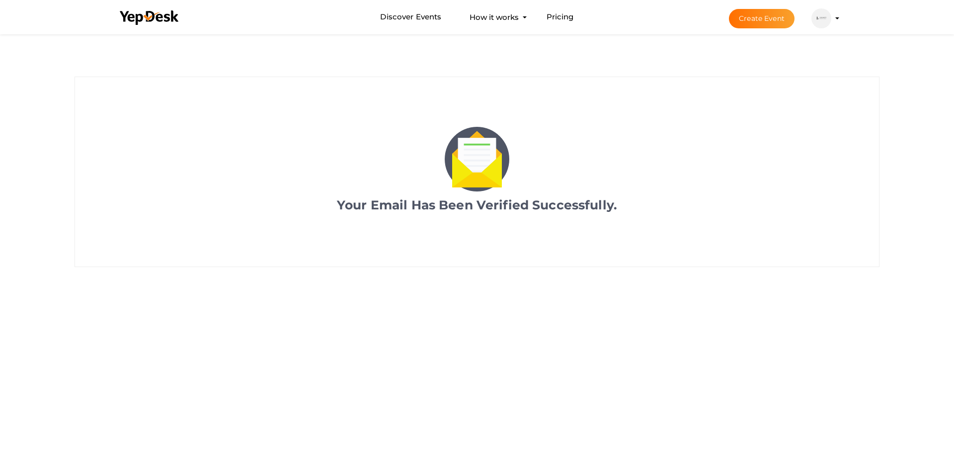
click at [826, 24] on img at bounding box center [822, 18] width 20 height 20
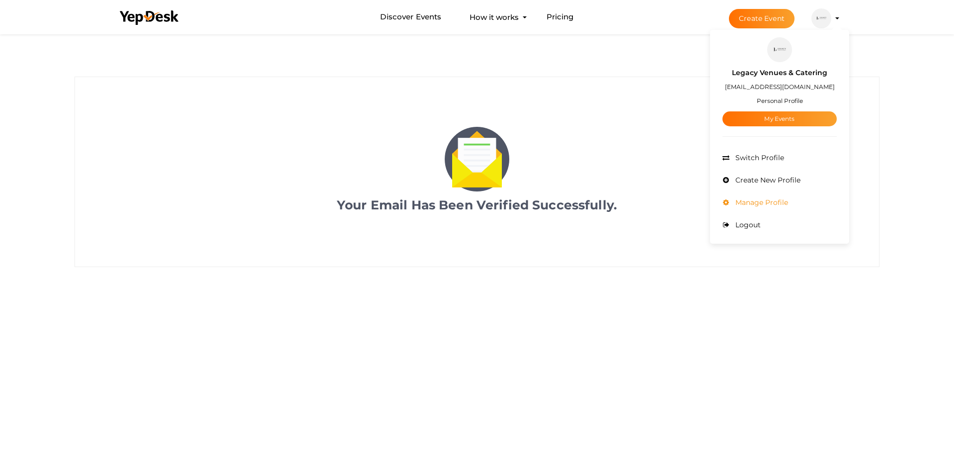
click at [749, 200] on span "Manage Profile" at bounding box center [760, 202] width 55 height 9
